Goal: Navigation & Orientation: Find specific page/section

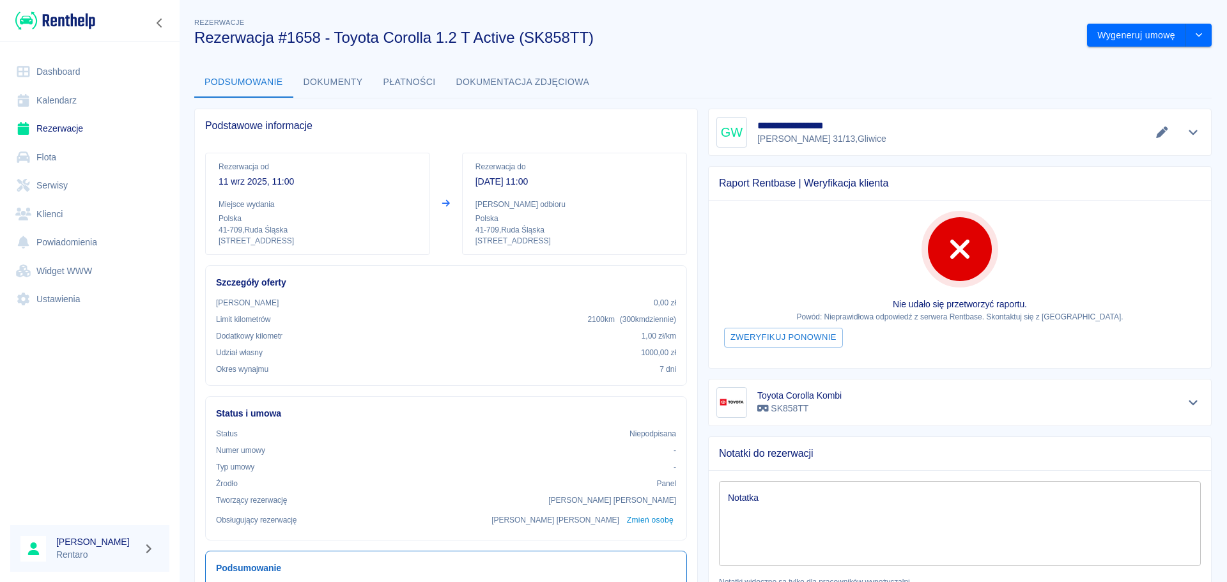
click at [89, 96] on link "Kalendarz" at bounding box center [89, 100] width 159 height 29
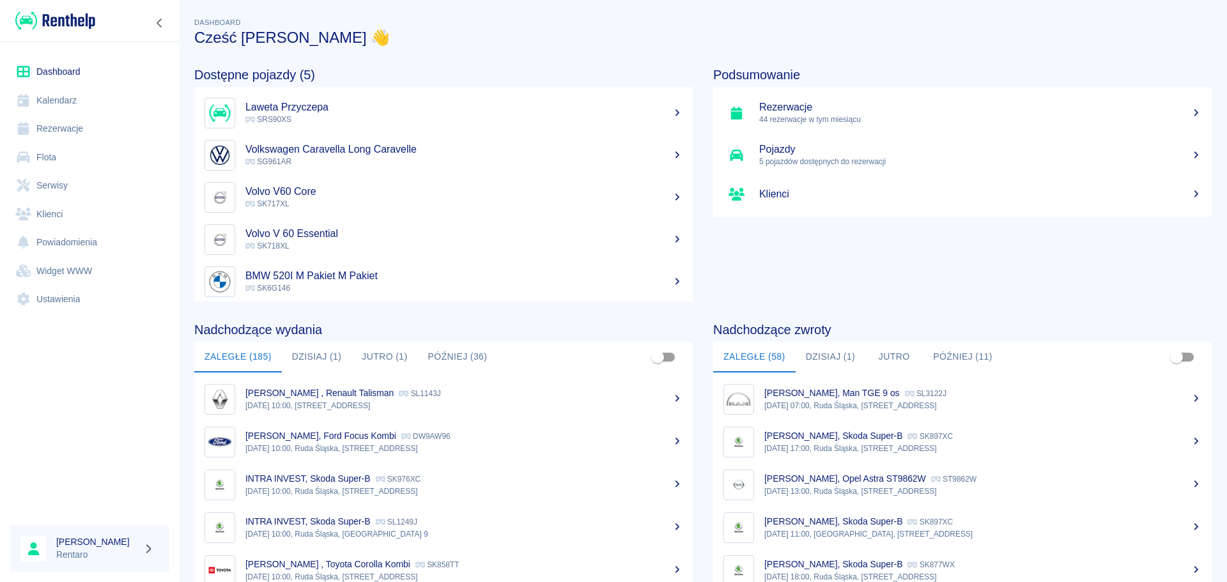
click at [45, 111] on link "Kalendarz" at bounding box center [89, 100] width 159 height 29
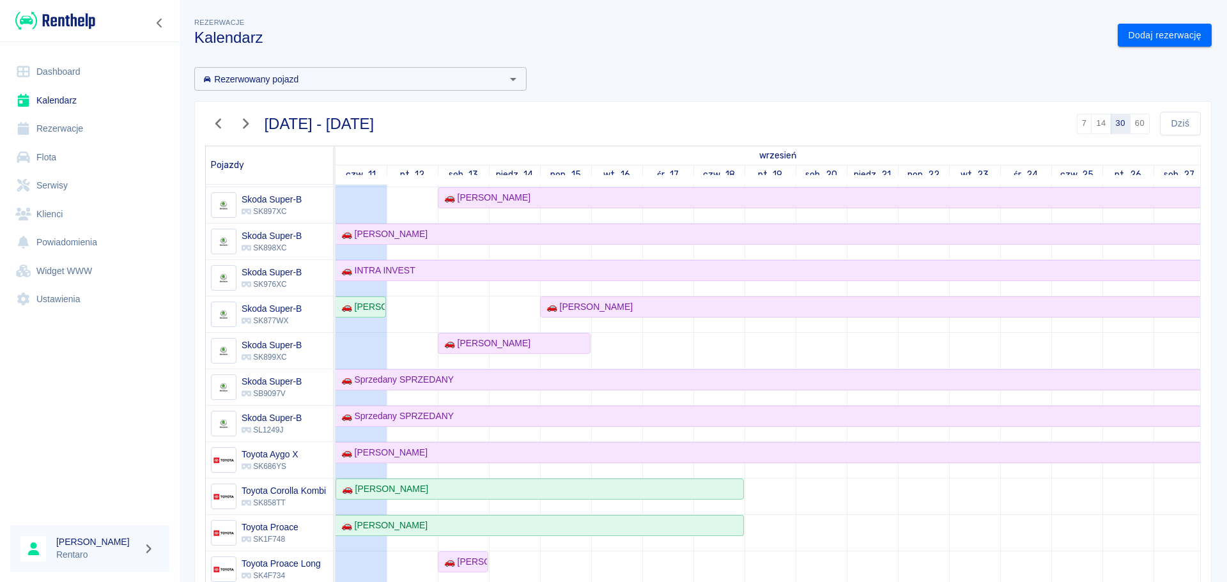
scroll to position [894, 0]
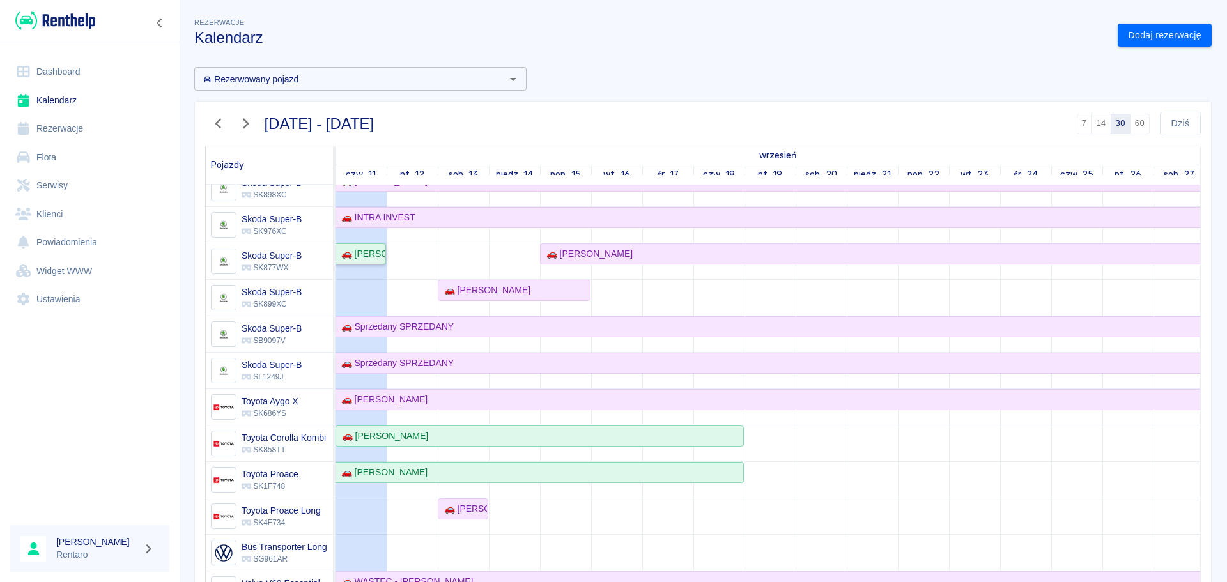
click at [367, 255] on div "🚗 [PERSON_NAME]" at bounding box center [360, 253] width 49 height 13
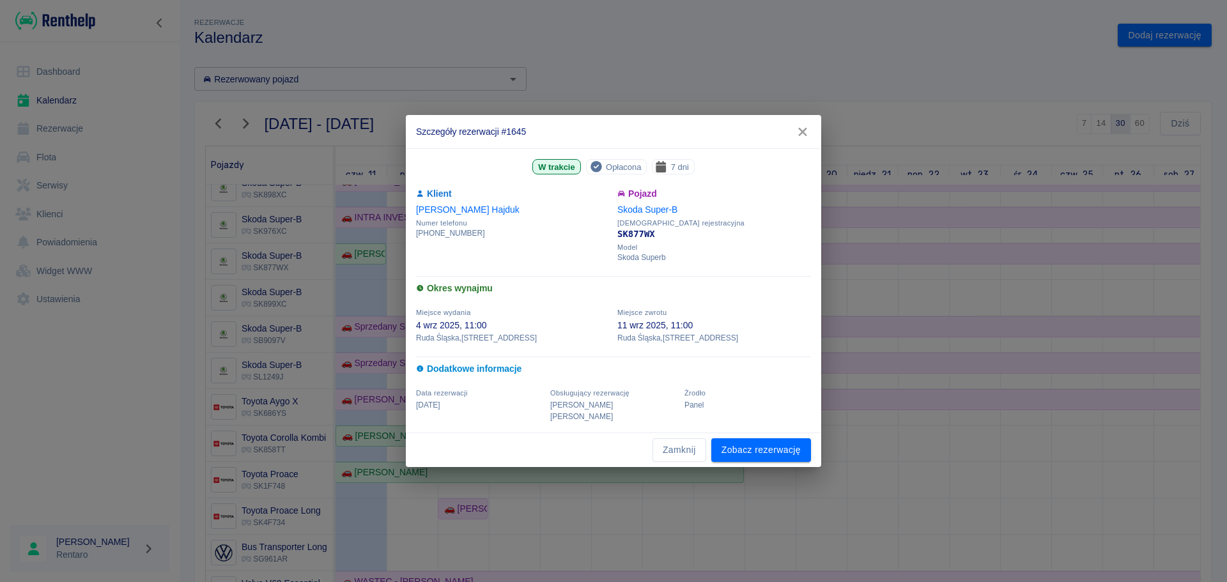
click at [804, 135] on icon "button" at bounding box center [802, 131] width 17 height 13
